Goal: Task Accomplishment & Management: Complete application form

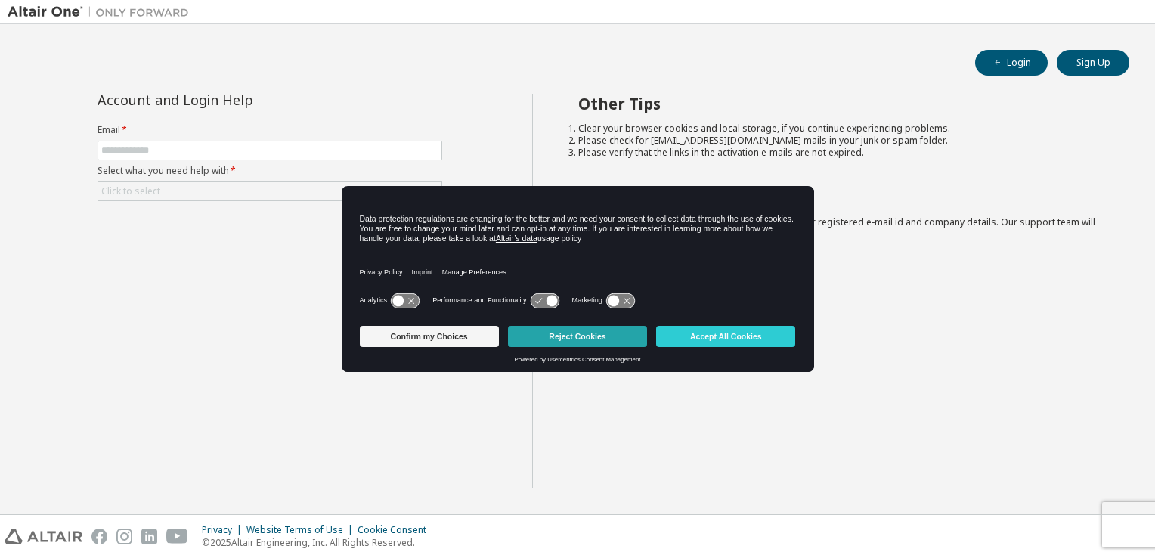
click at [608, 340] on button "Reject Cookies" at bounding box center [577, 336] width 139 height 21
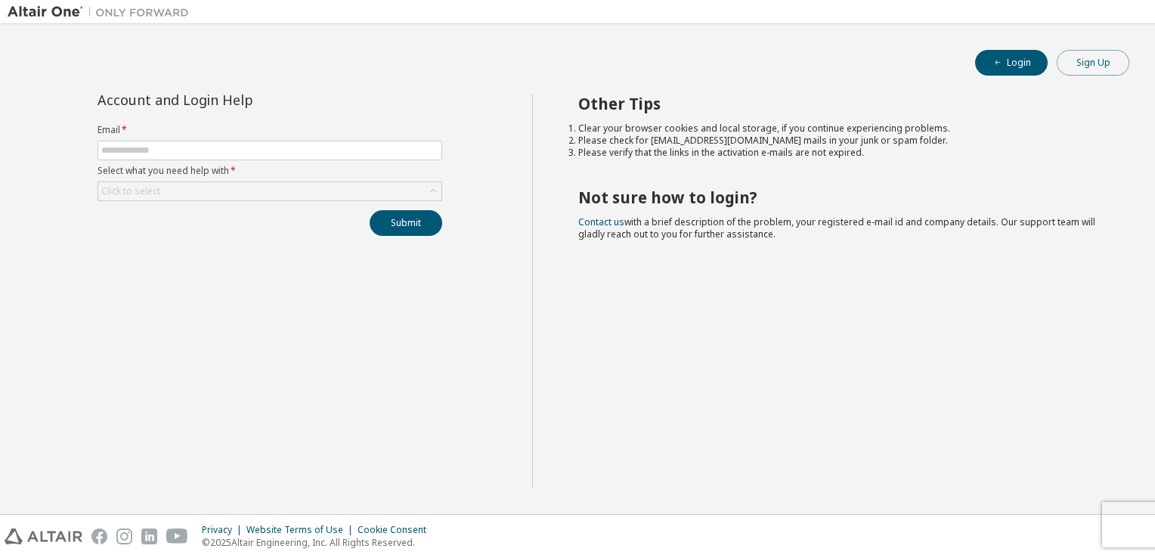
click at [1100, 68] on button "Sign Up" at bounding box center [1092, 63] width 73 height 26
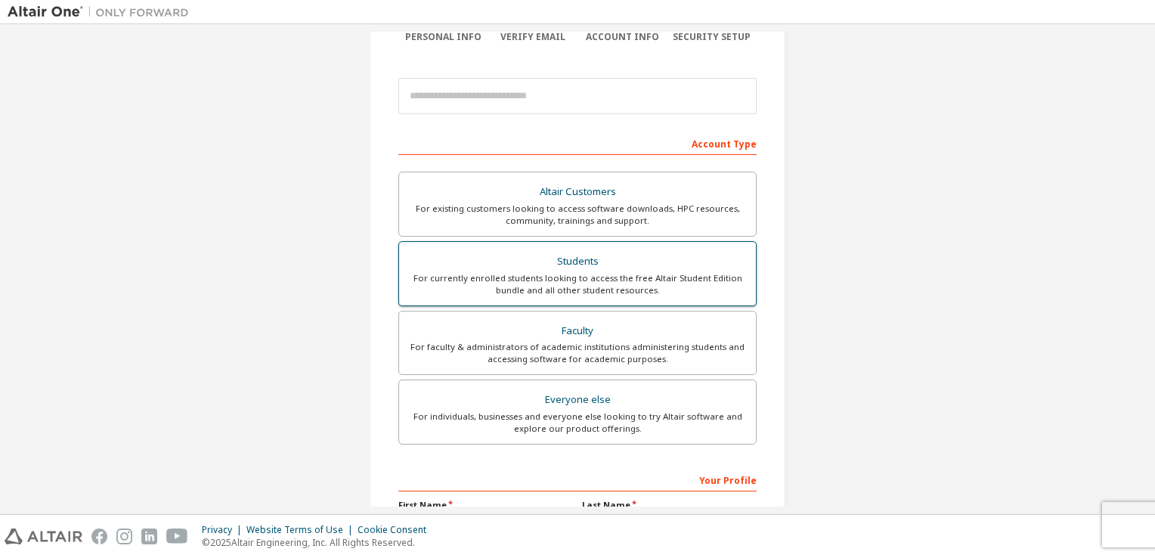
scroll to position [145, 0]
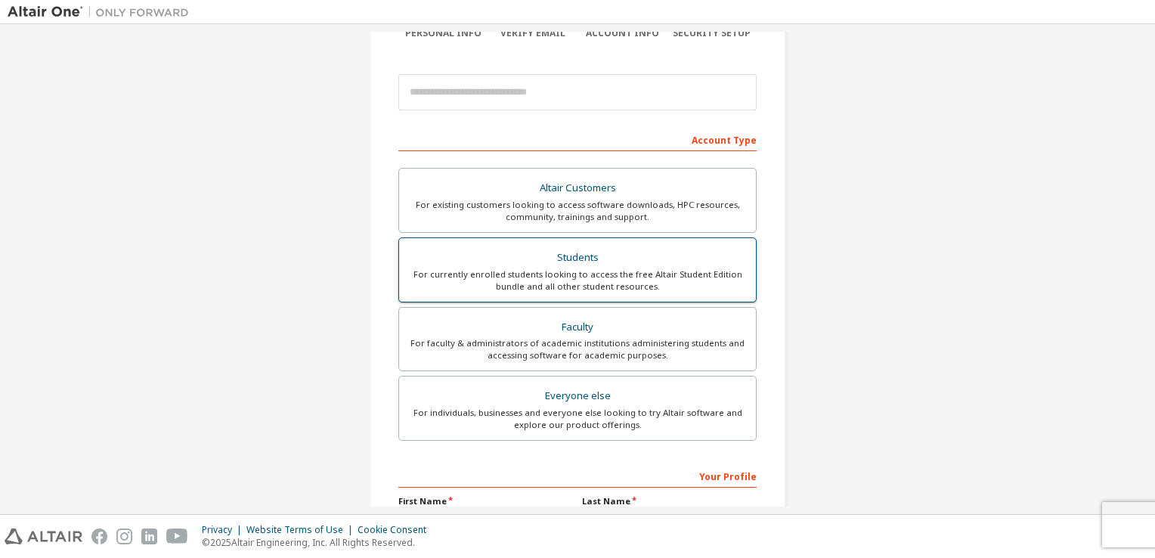
click at [628, 280] on div "For currently enrolled students looking to access the free Altair Student Editi…" at bounding box center [577, 280] width 339 height 24
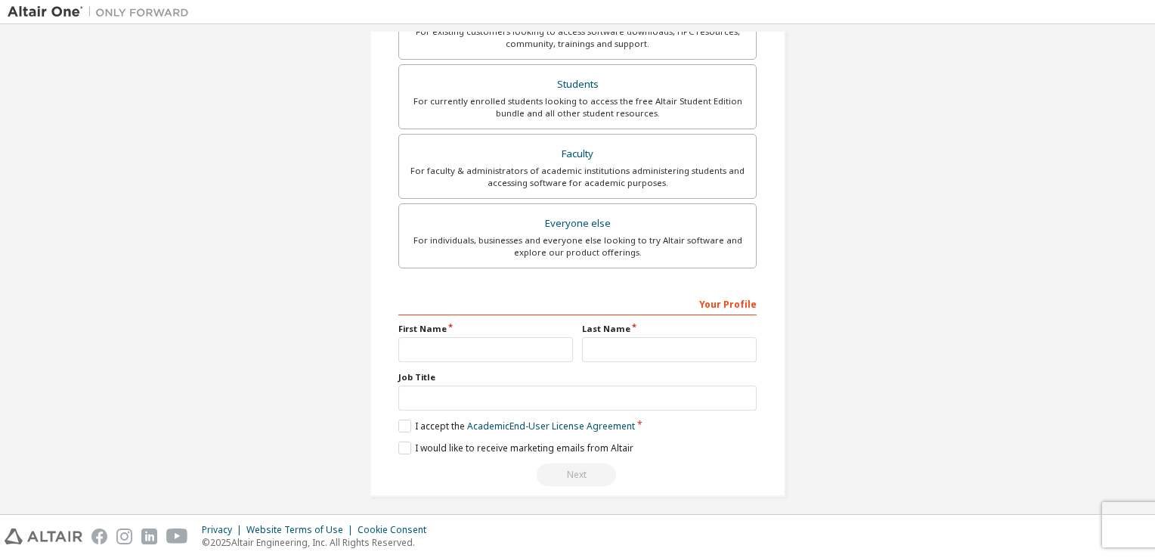
scroll to position [361, 0]
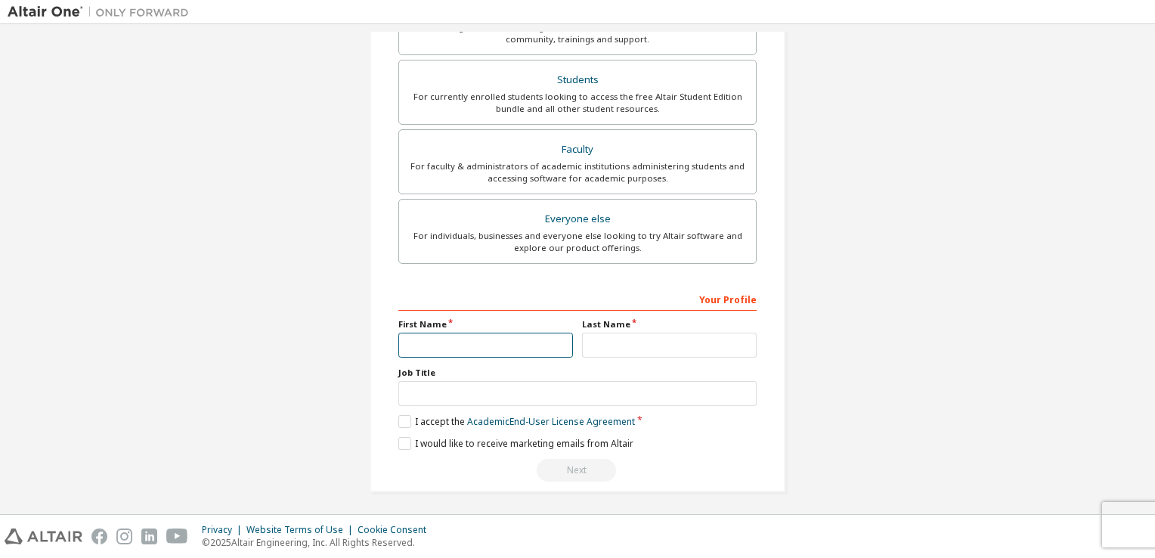
click at [553, 339] on input "text" at bounding box center [485, 344] width 175 height 25
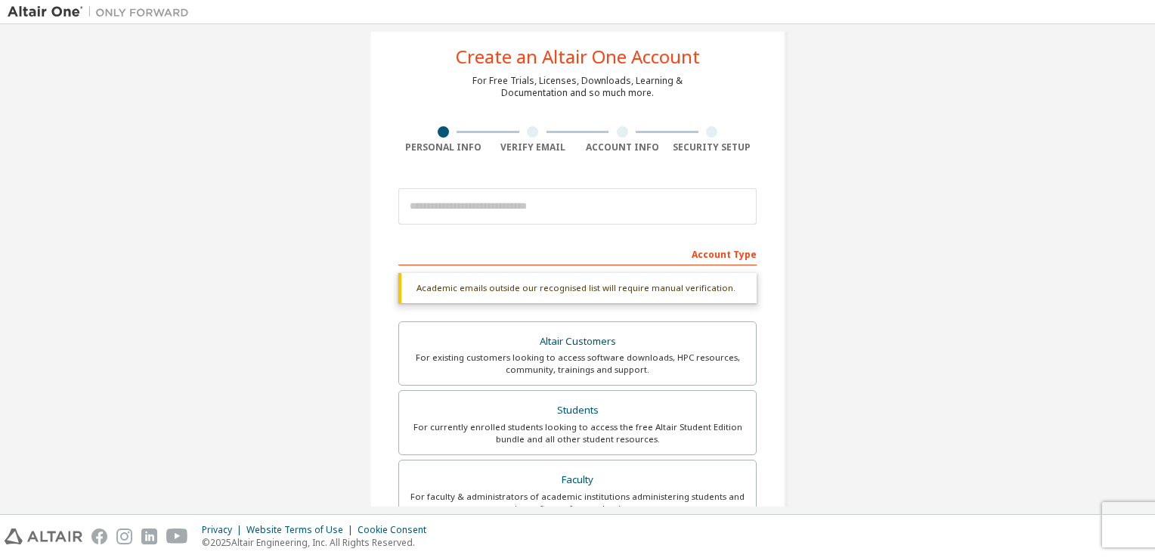
scroll to position [32, 0]
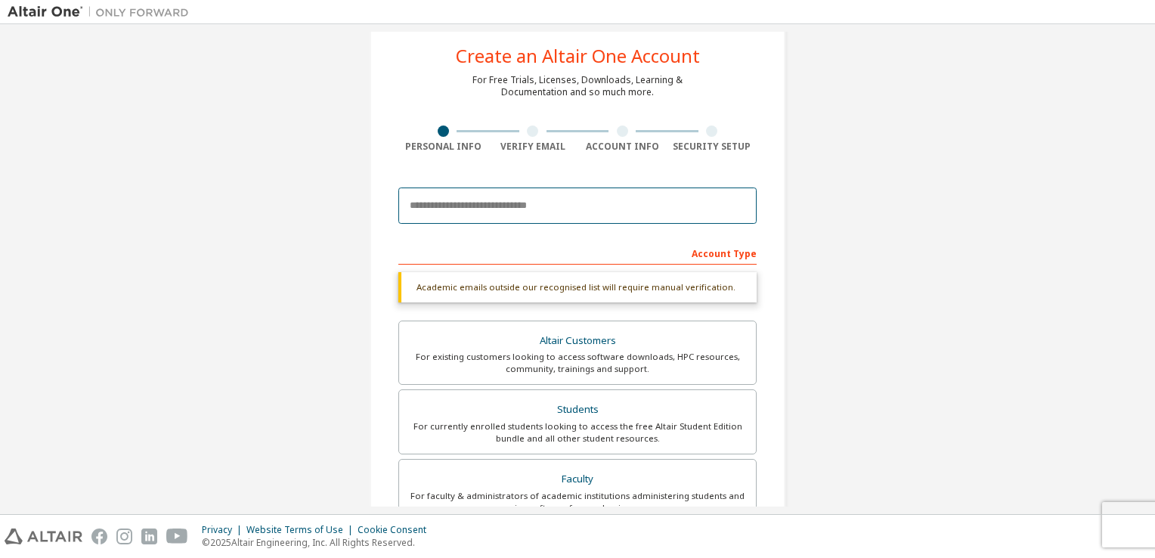
click at [512, 207] on input "email" at bounding box center [577, 205] width 358 height 36
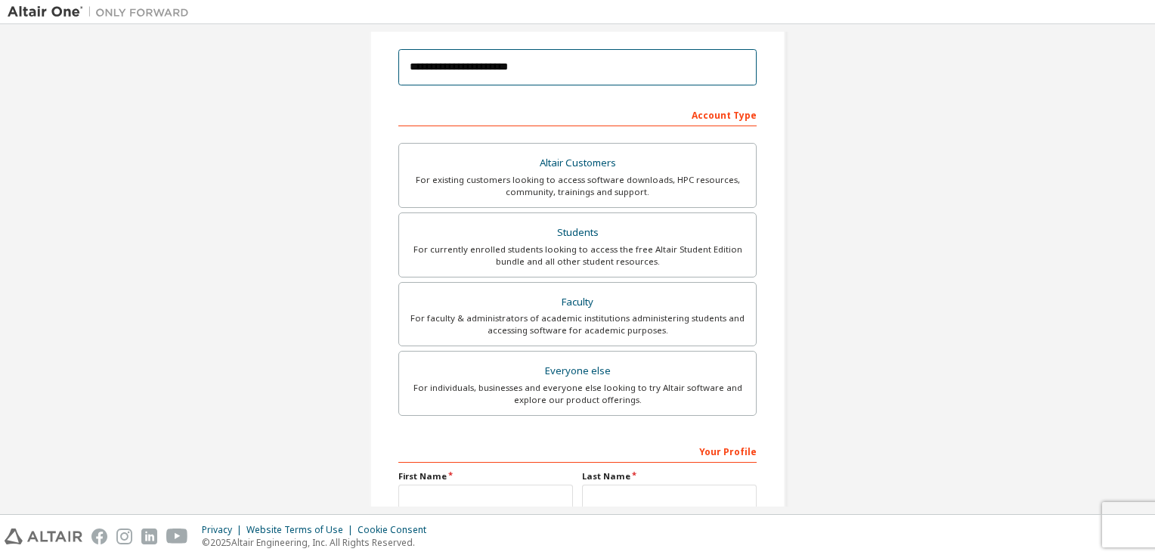
scroll to position [322, 0]
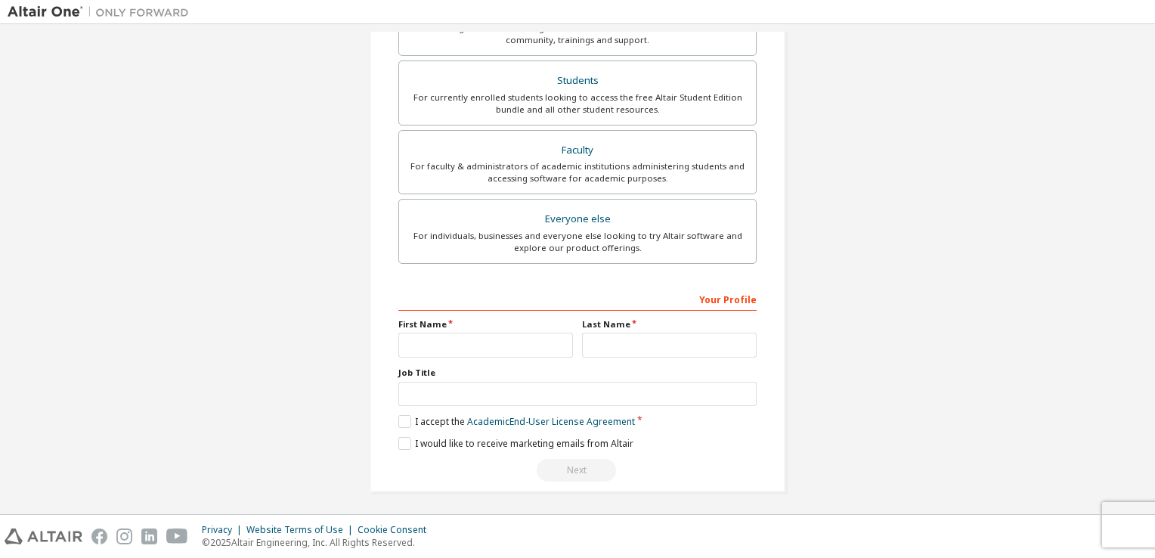
type input "**********"
click at [493, 334] on input "text" at bounding box center [485, 344] width 175 height 25
type input "*****"
click at [598, 350] on input "text" at bounding box center [669, 344] width 175 height 25
type input "*********"
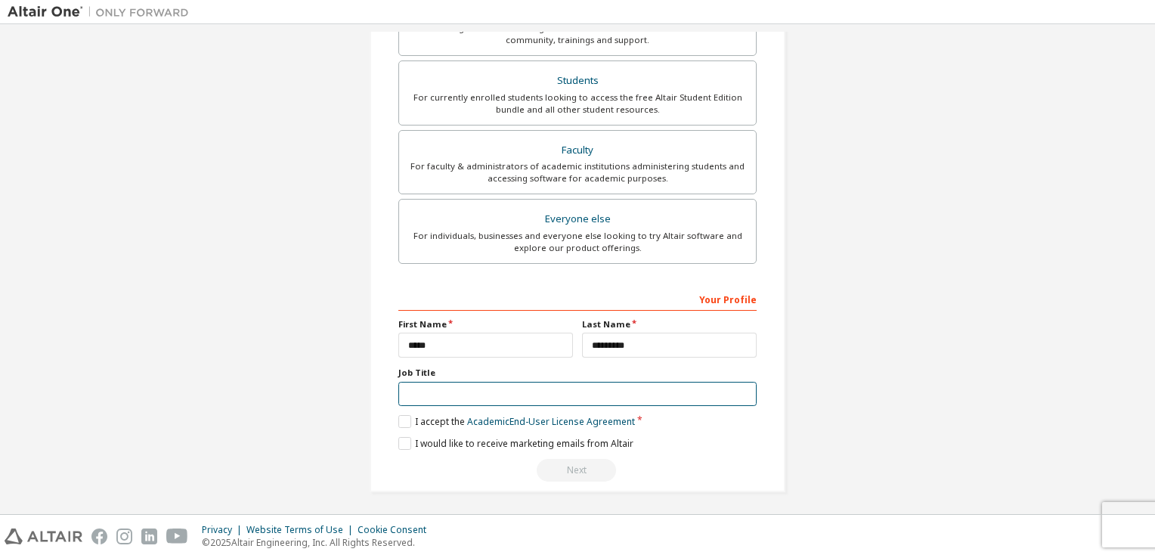
click at [556, 382] on input "text" at bounding box center [577, 394] width 358 height 25
click at [400, 416] on label "I accept the Academic End-User License Agreement" at bounding box center [516, 421] width 237 height 13
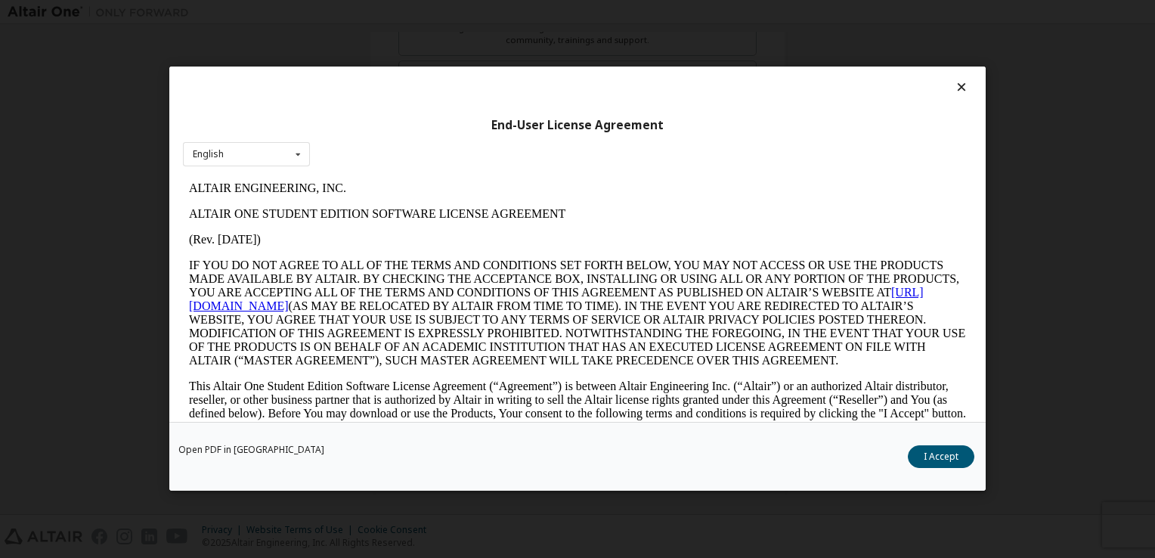
scroll to position [0, 0]
click at [914, 449] on button "I Accept" at bounding box center [941, 457] width 66 height 23
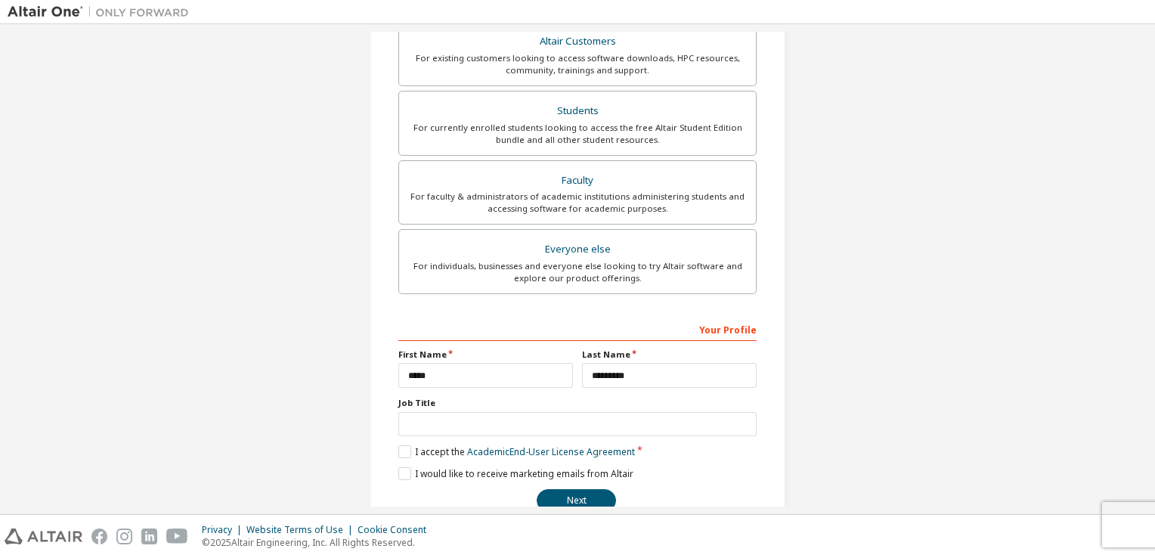
scroll to position [322, 0]
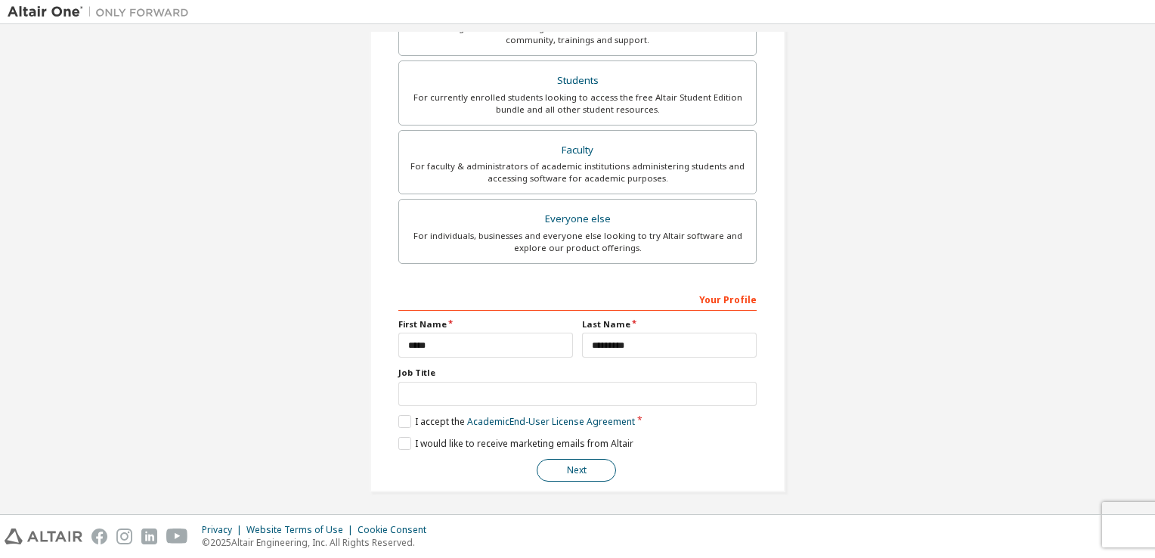
click at [592, 463] on button "Next" at bounding box center [576, 470] width 79 height 23
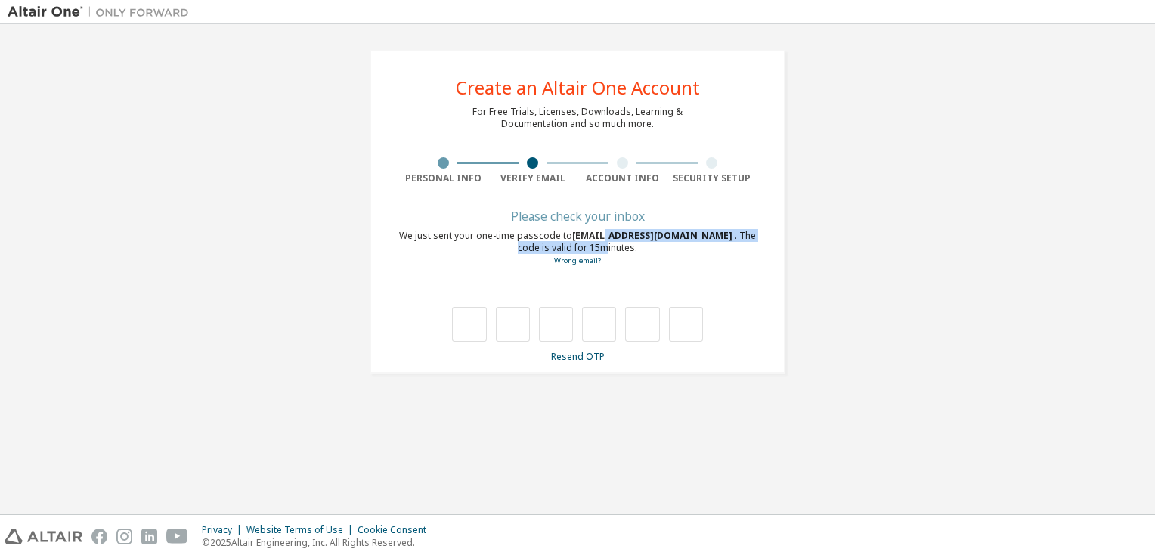
drag, startPoint x: 583, startPoint y: 242, endPoint x: 609, endPoint y: 238, distance: 26.7
click at [609, 238] on div "We just sent your one-time passcode to [EMAIL_ADDRESS][DOMAIN_NAME] . The code …" at bounding box center [577, 248] width 358 height 37
click at [609, 238] on span "[EMAIL_ADDRESS][DOMAIN_NAME]" at bounding box center [653, 235] width 162 height 13
click at [608, 239] on span "[EMAIL_ADDRESS][DOMAIN_NAME]" at bounding box center [653, 235] width 162 height 13
click at [592, 212] on div "Please check your inbox" at bounding box center [577, 216] width 358 height 9
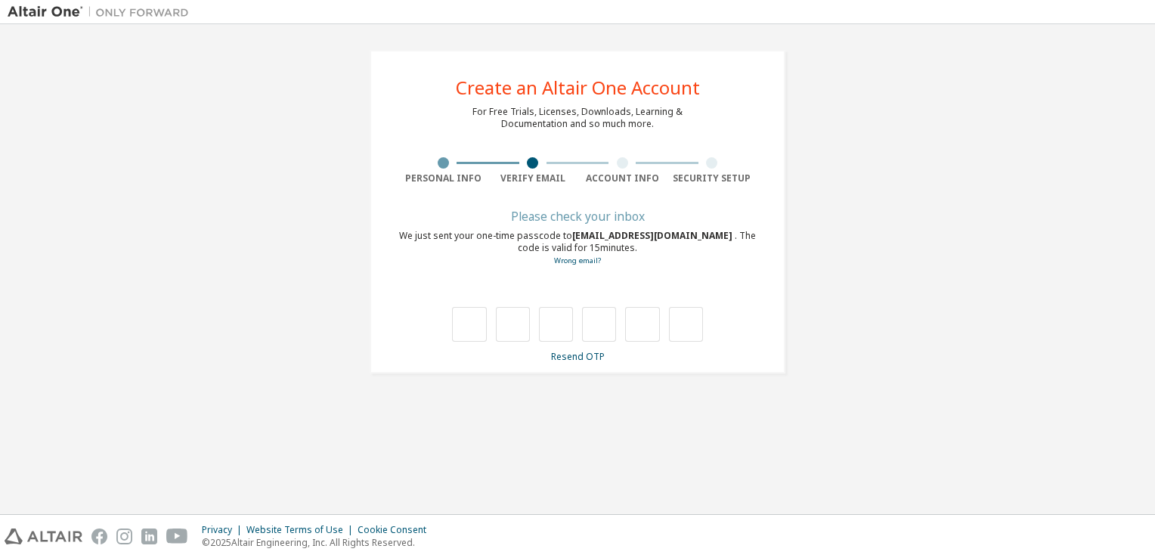
click at [568, 238] on div "We just sent your one-time passcode to [EMAIL_ADDRESS][DOMAIN_NAME] . The code …" at bounding box center [577, 248] width 358 height 37
click at [580, 237] on span "[EMAIL_ADDRESS][DOMAIN_NAME]" at bounding box center [653, 235] width 162 height 13
drag, startPoint x: 580, startPoint y: 237, endPoint x: 665, endPoint y: 223, distance: 86.6
click at [665, 223] on div "Please check your inbox We just sent your one-time passcode to [EMAIL_ADDRESS][…" at bounding box center [577, 287] width 358 height 151
drag, startPoint x: 665, startPoint y: 223, endPoint x: 662, endPoint y: 234, distance: 11.7
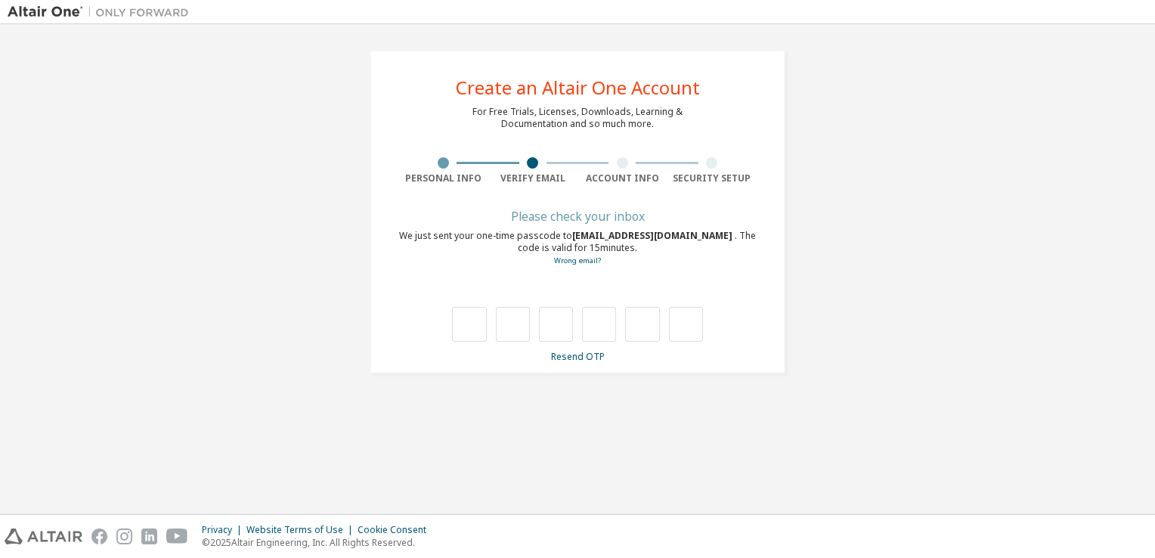
click at [662, 234] on span "[EMAIL_ADDRESS][DOMAIN_NAME]" at bounding box center [653, 235] width 162 height 13
click at [580, 352] on link "Resend OTP" at bounding box center [578, 356] width 54 height 13
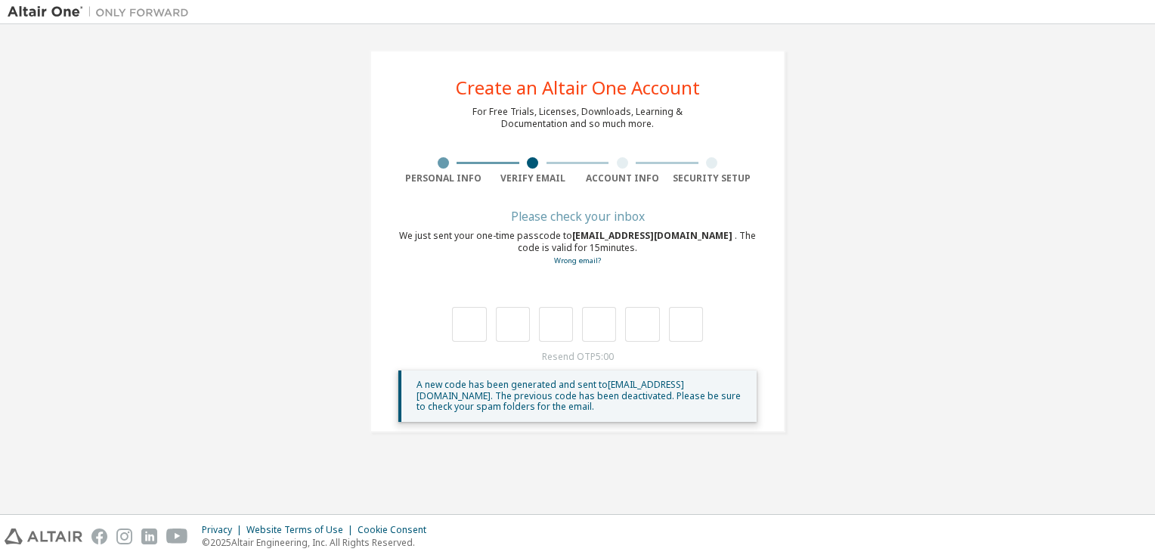
click at [582, 357] on div "Resend OTP 5:00 A new code has been generated and sent to [EMAIL_ADDRESS][DOMAI…" at bounding box center [577, 386] width 358 height 71
click at [586, 218] on div "Please check your inbox" at bounding box center [577, 216] width 358 height 9
click at [568, 263] on link "Wrong email?" at bounding box center [577, 260] width 47 height 10
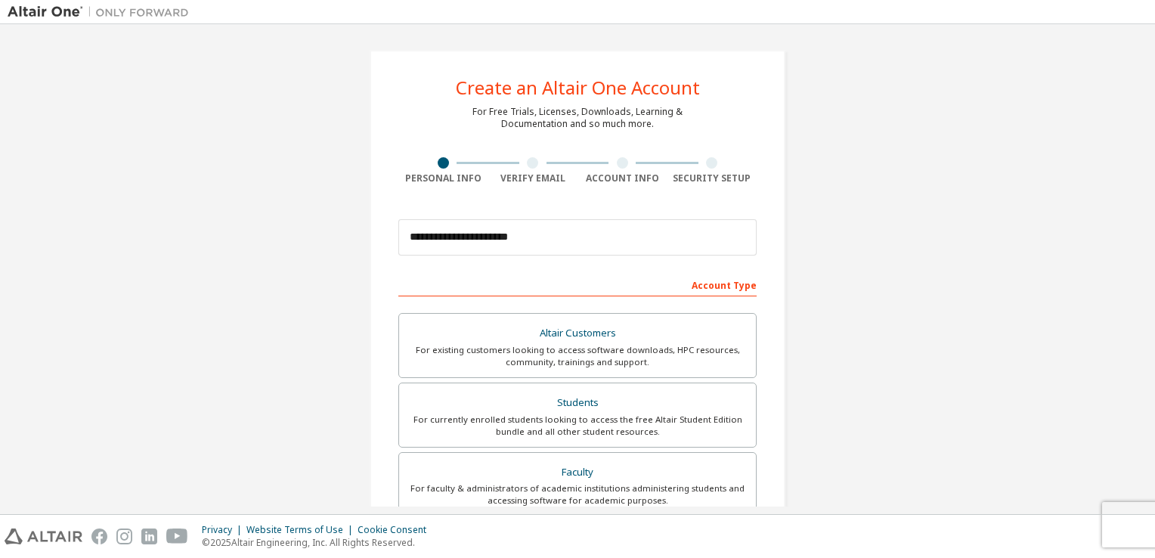
scroll to position [36, 0]
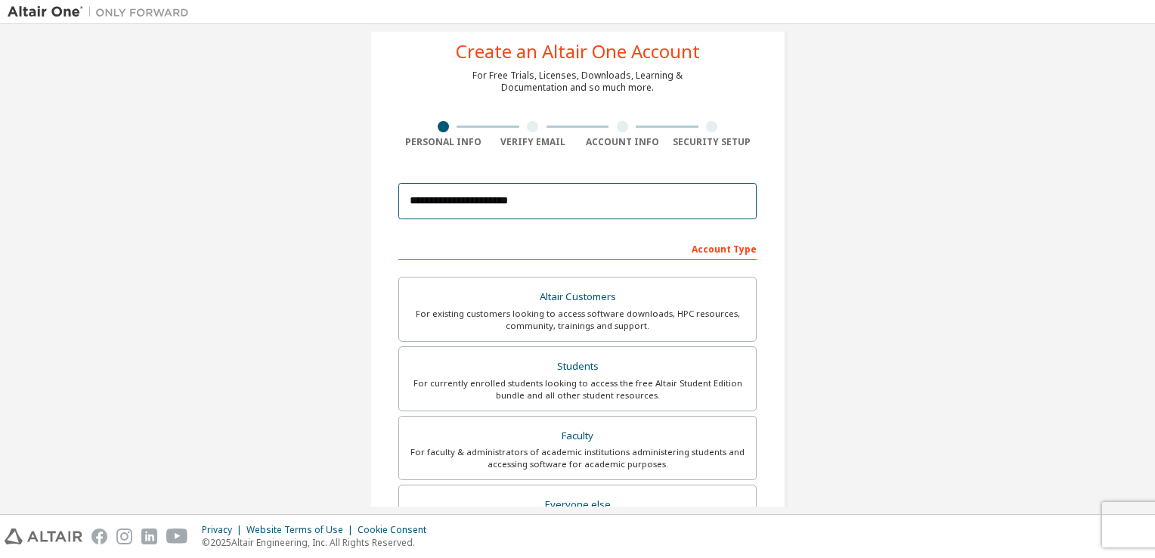
click at [444, 201] on input "**********" at bounding box center [577, 201] width 358 height 36
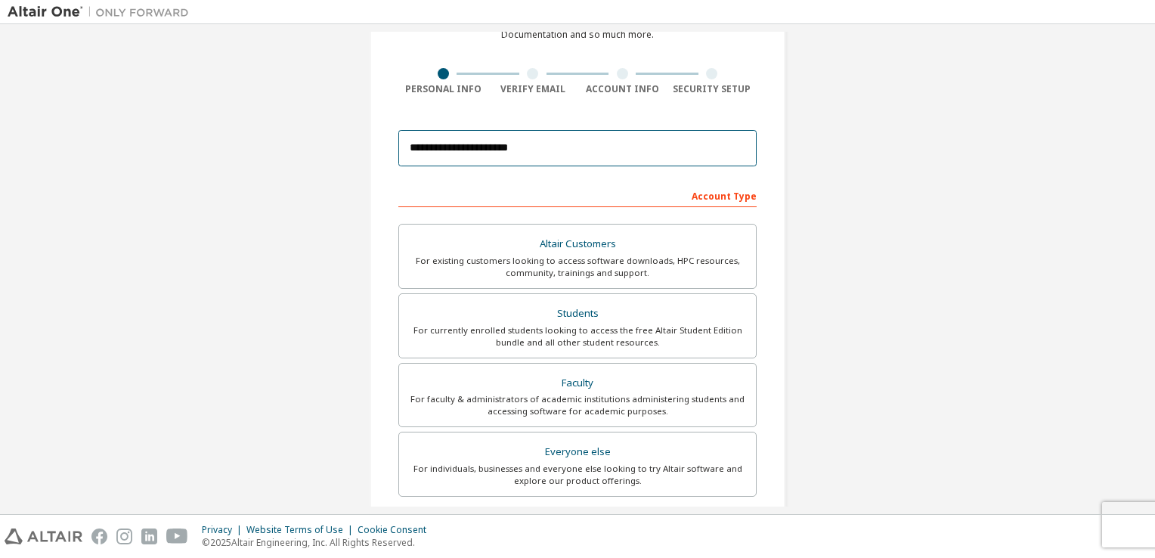
scroll to position [0, 0]
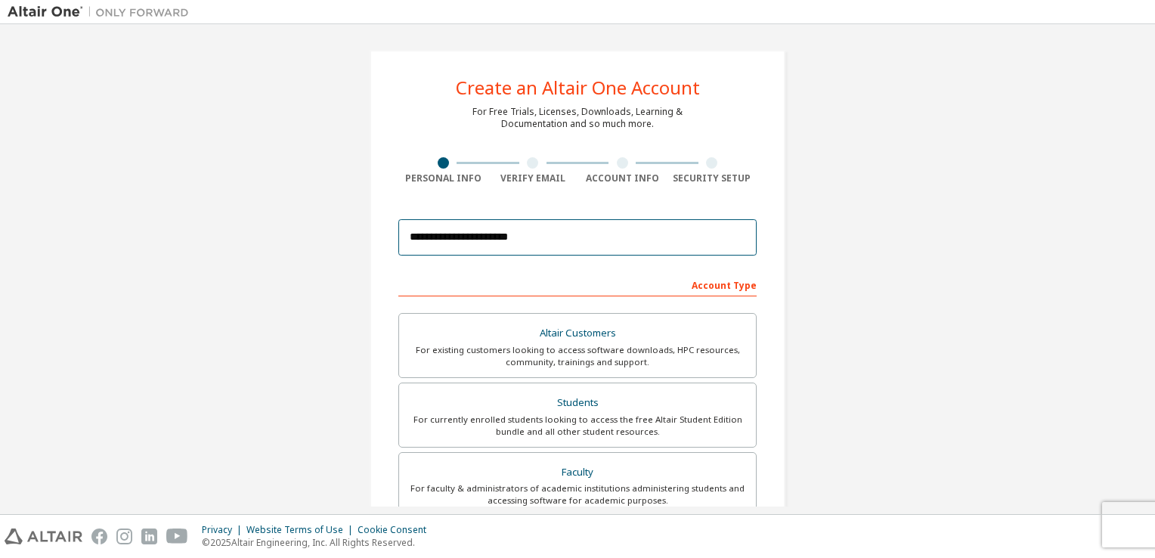
click at [527, 240] on input "**********" at bounding box center [577, 237] width 358 height 36
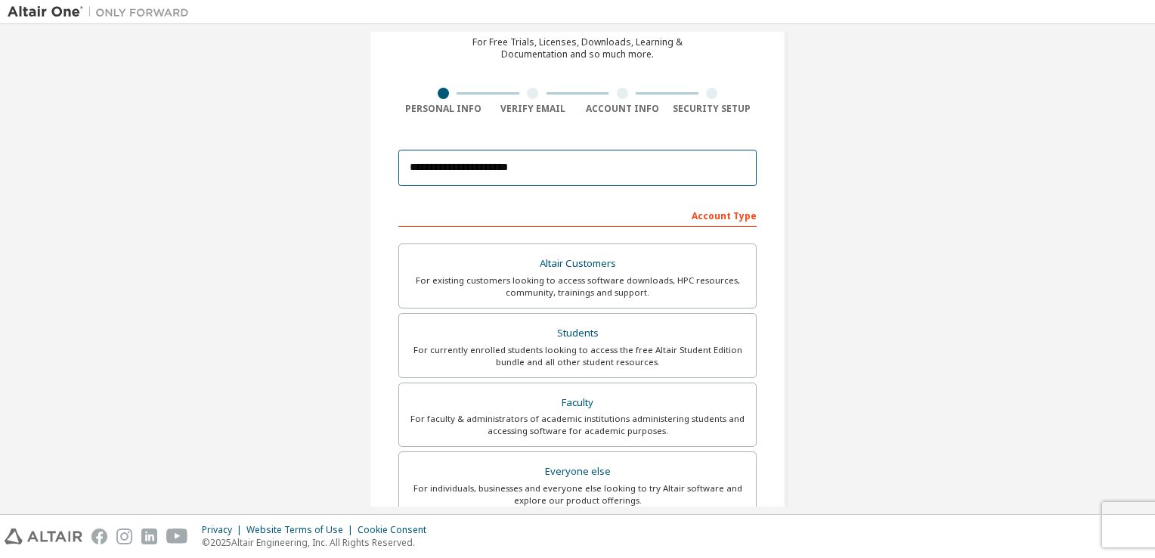
scroll to position [163, 0]
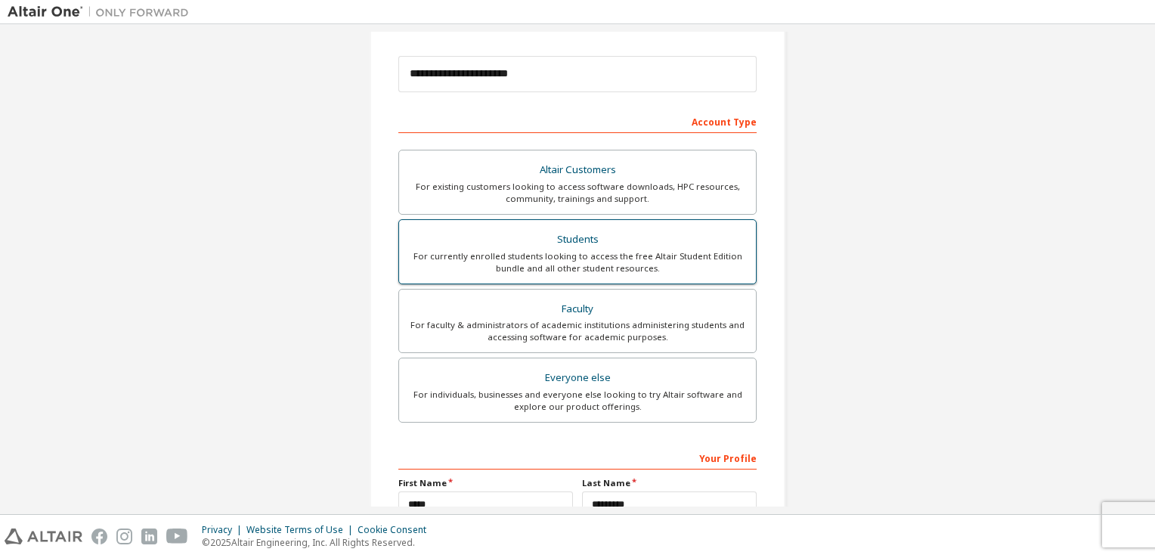
click at [592, 255] on div "For currently enrolled students looking to access the free Altair Student Editi…" at bounding box center [577, 262] width 339 height 24
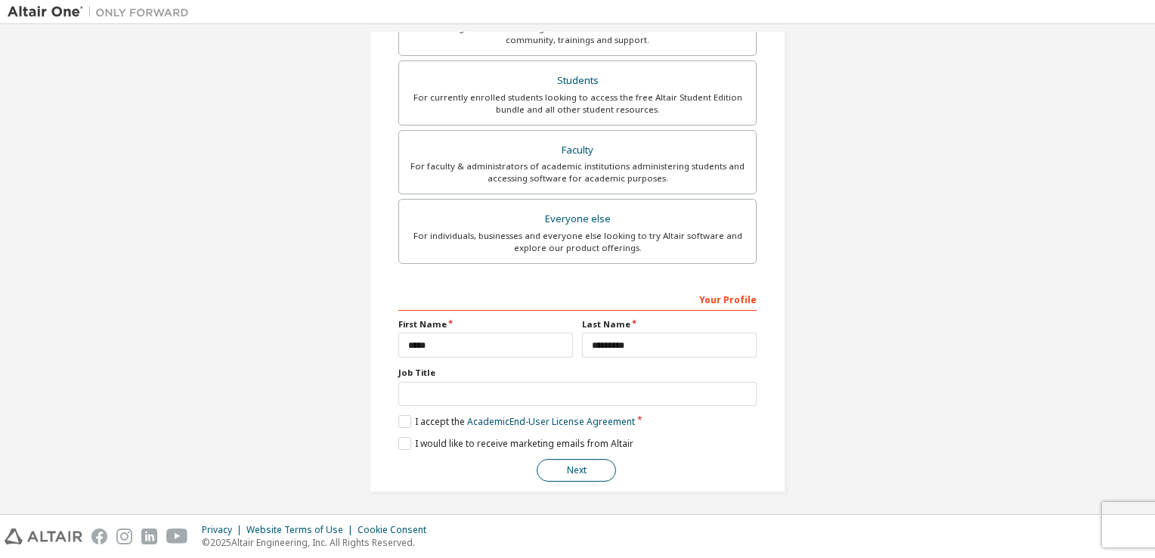
click at [592, 460] on button "Next" at bounding box center [576, 470] width 79 height 23
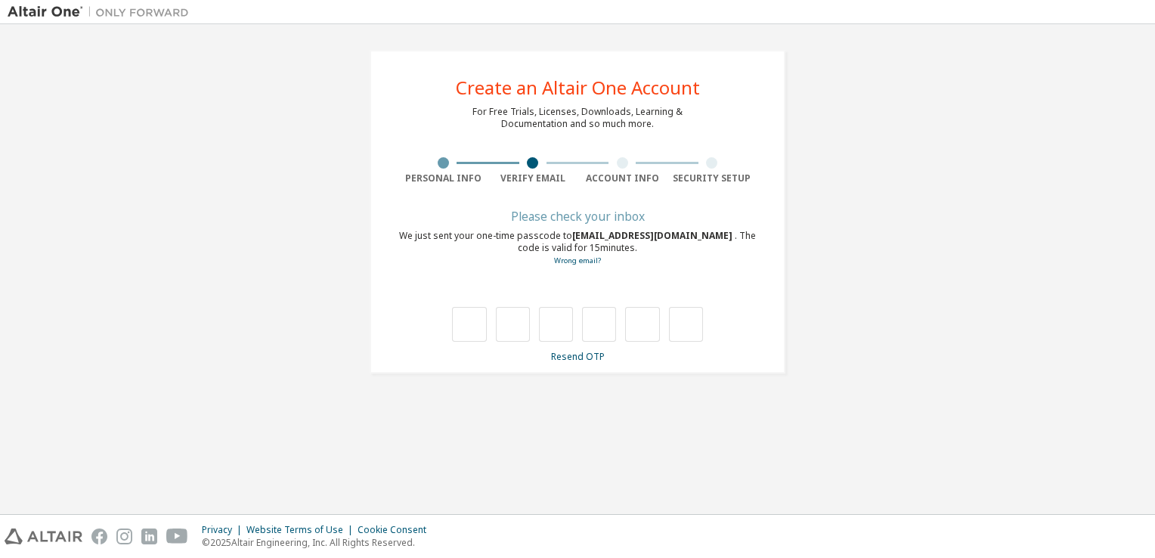
scroll to position [0, 0]
click at [598, 212] on div "Please check your inbox" at bounding box center [577, 216] width 358 height 9
click at [588, 357] on link "Resend OTP" at bounding box center [578, 356] width 54 height 13
